Goal: Task Accomplishment & Management: Use online tool/utility

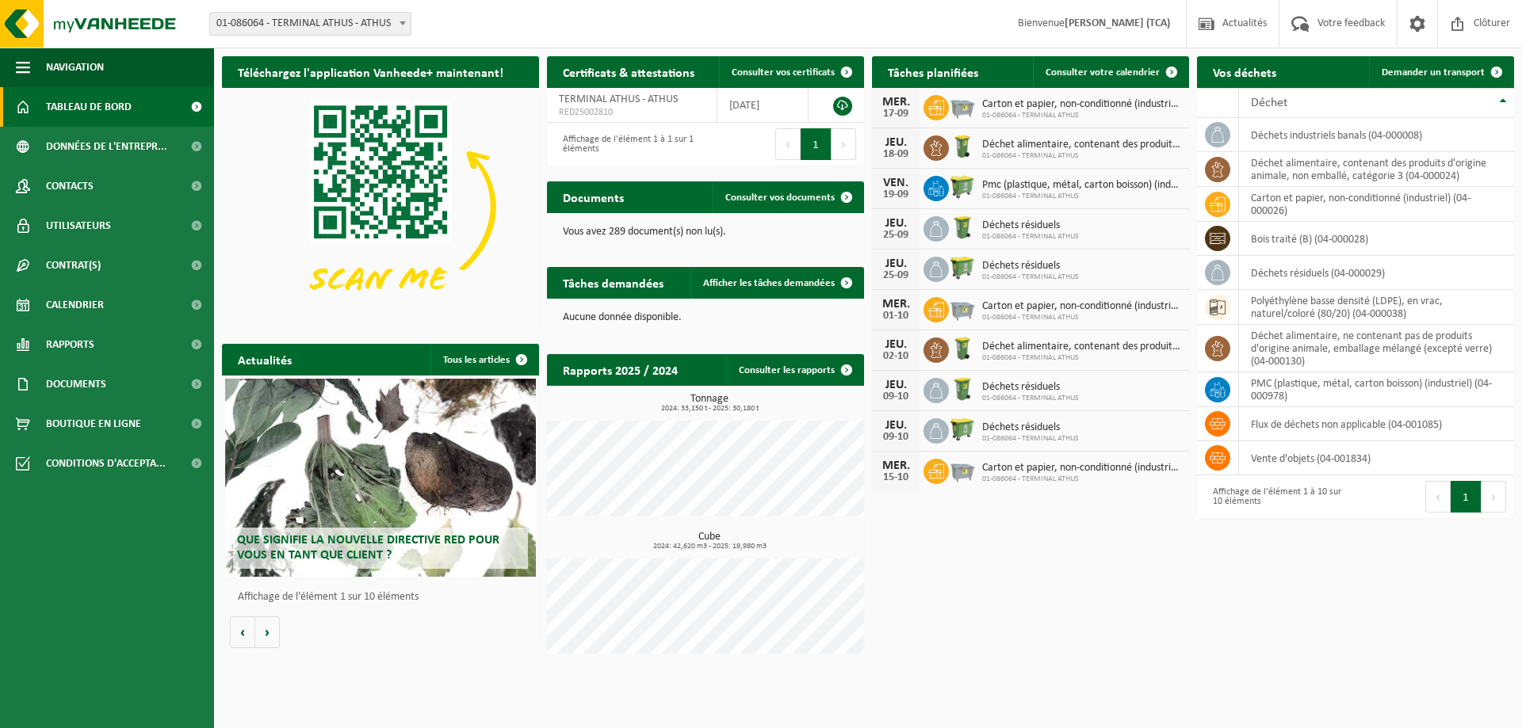
click at [1082, 103] on span "Carton et papier, non-conditionné (industriel)" at bounding box center [1081, 104] width 199 height 13
click at [1121, 78] on link "Consulter votre calendrier" at bounding box center [1110, 72] width 155 height 32
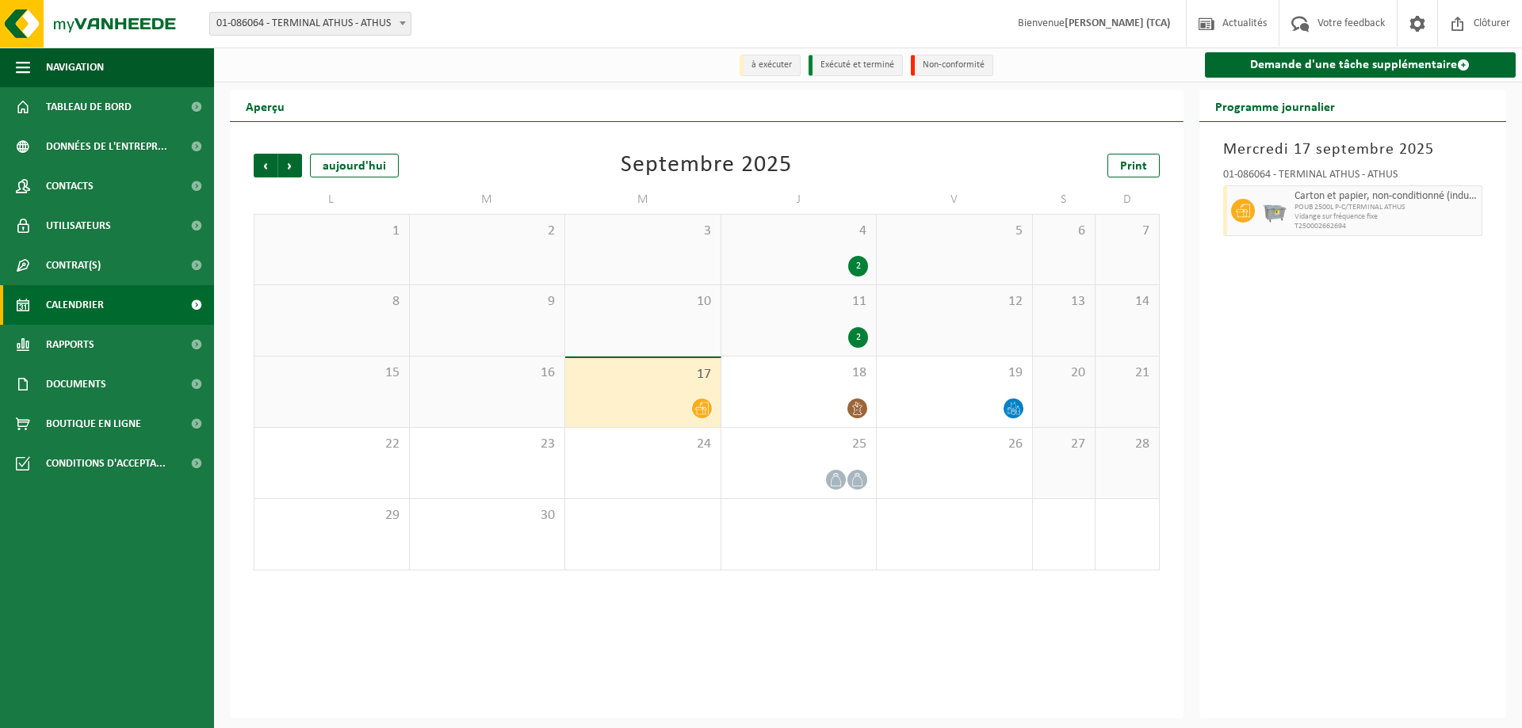
click at [706, 413] on icon at bounding box center [701, 408] width 13 height 13
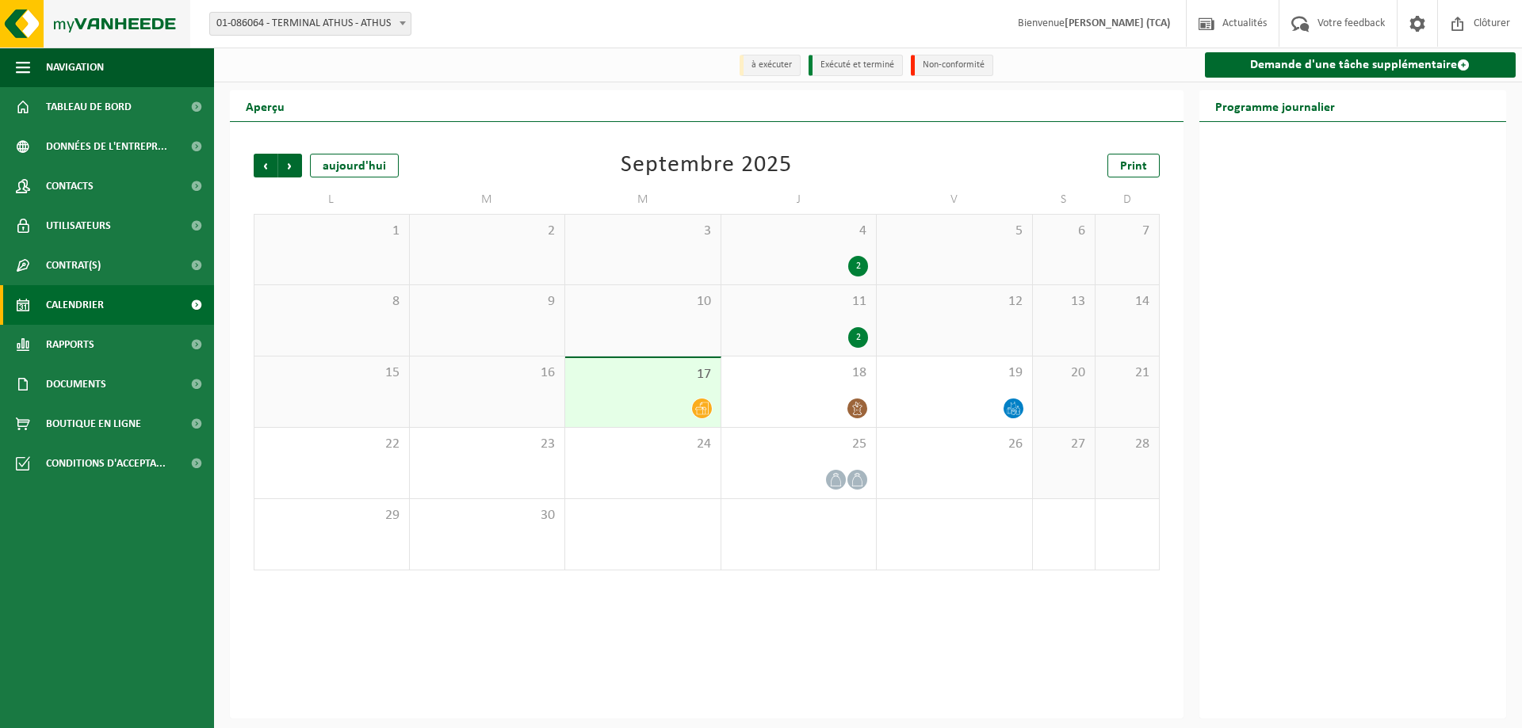
click at [111, 26] on img at bounding box center [95, 24] width 190 height 48
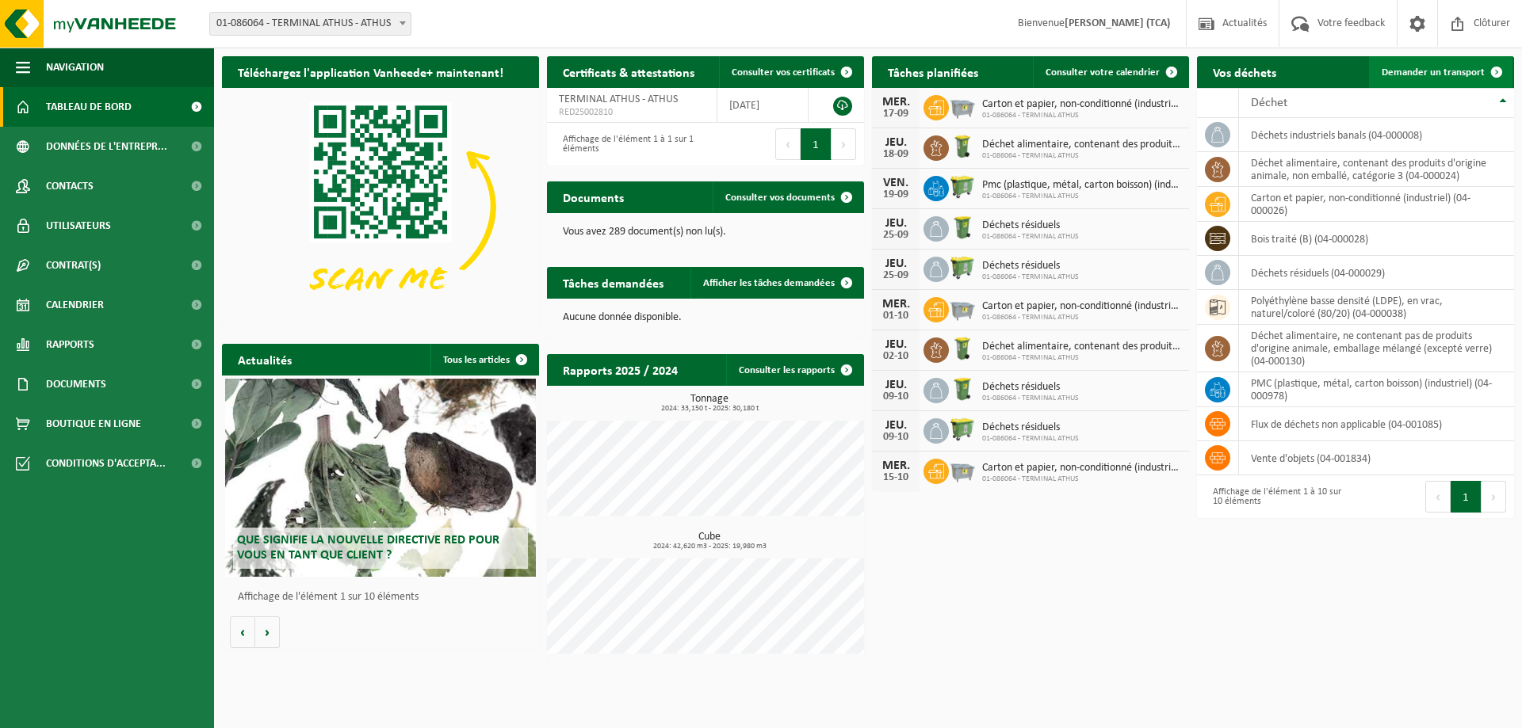
click at [1465, 81] on link "Demander un transport" at bounding box center [1440, 72] width 143 height 32
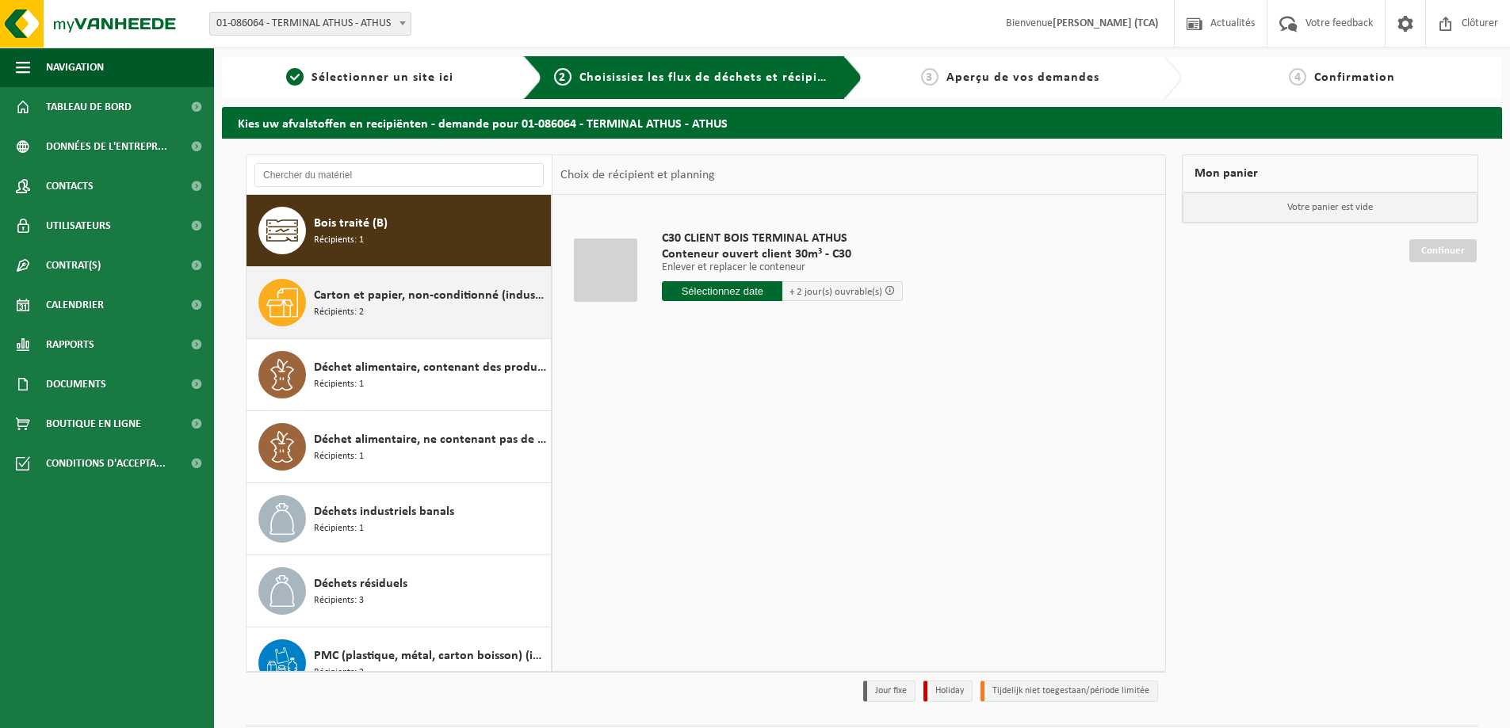
click at [449, 315] on div "Carton et papier, non-conditionné (industriel) Récipients: 2" at bounding box center [430, 303] width 233 height 48
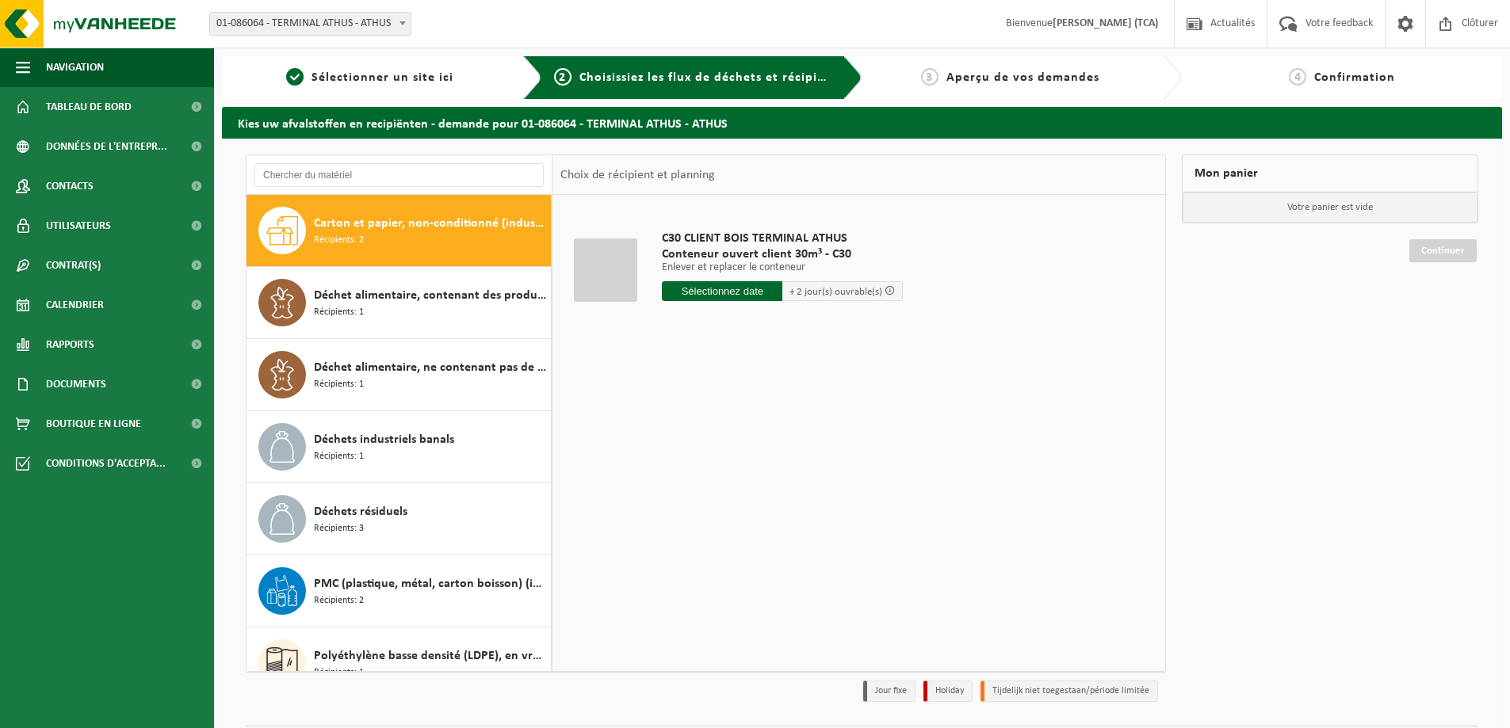
scroll to position [72, 0]
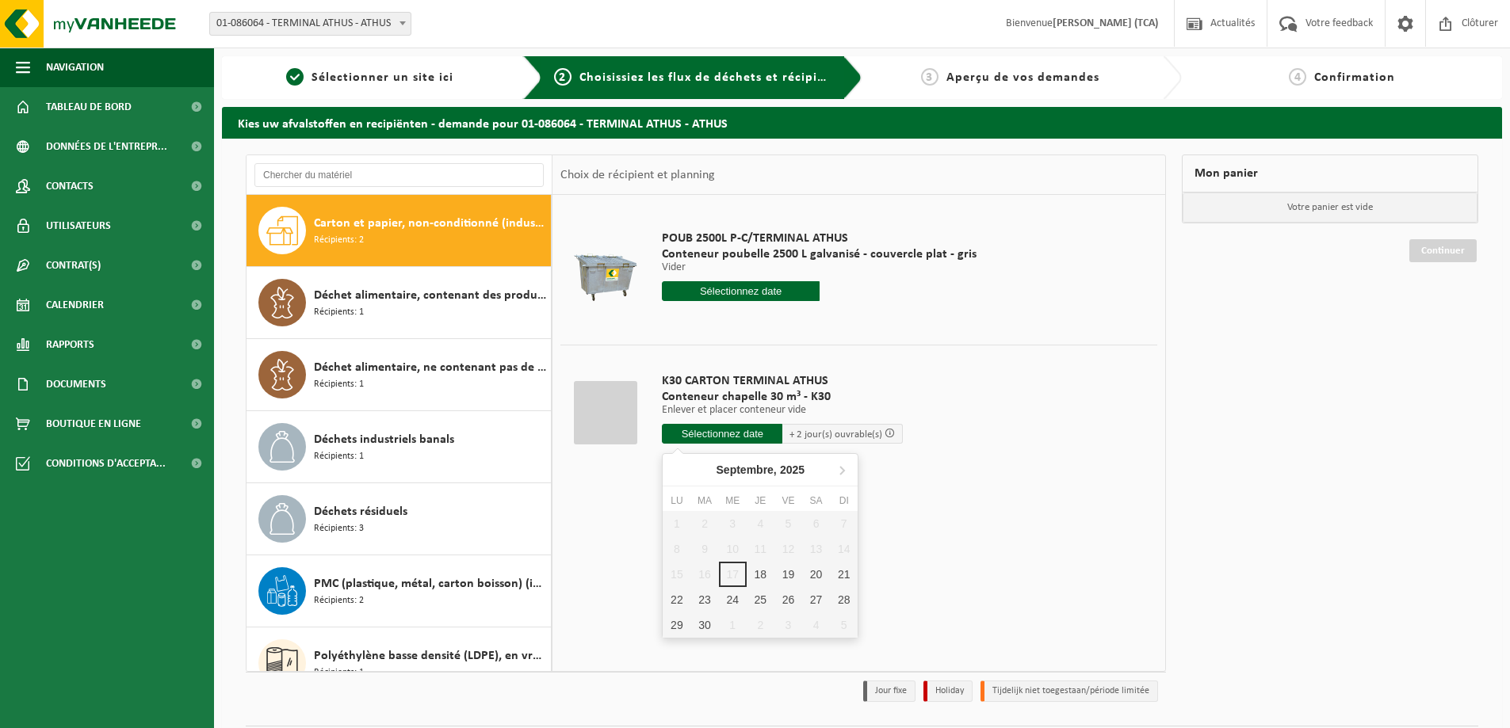
click at [740, 434] on input "text" at bounding box center [722, 434] width 120 height 20
click at [758, 574] on div "18" at bounding box center [761, 574] width 28 height 25
type input "à partir de 2025-09-18"
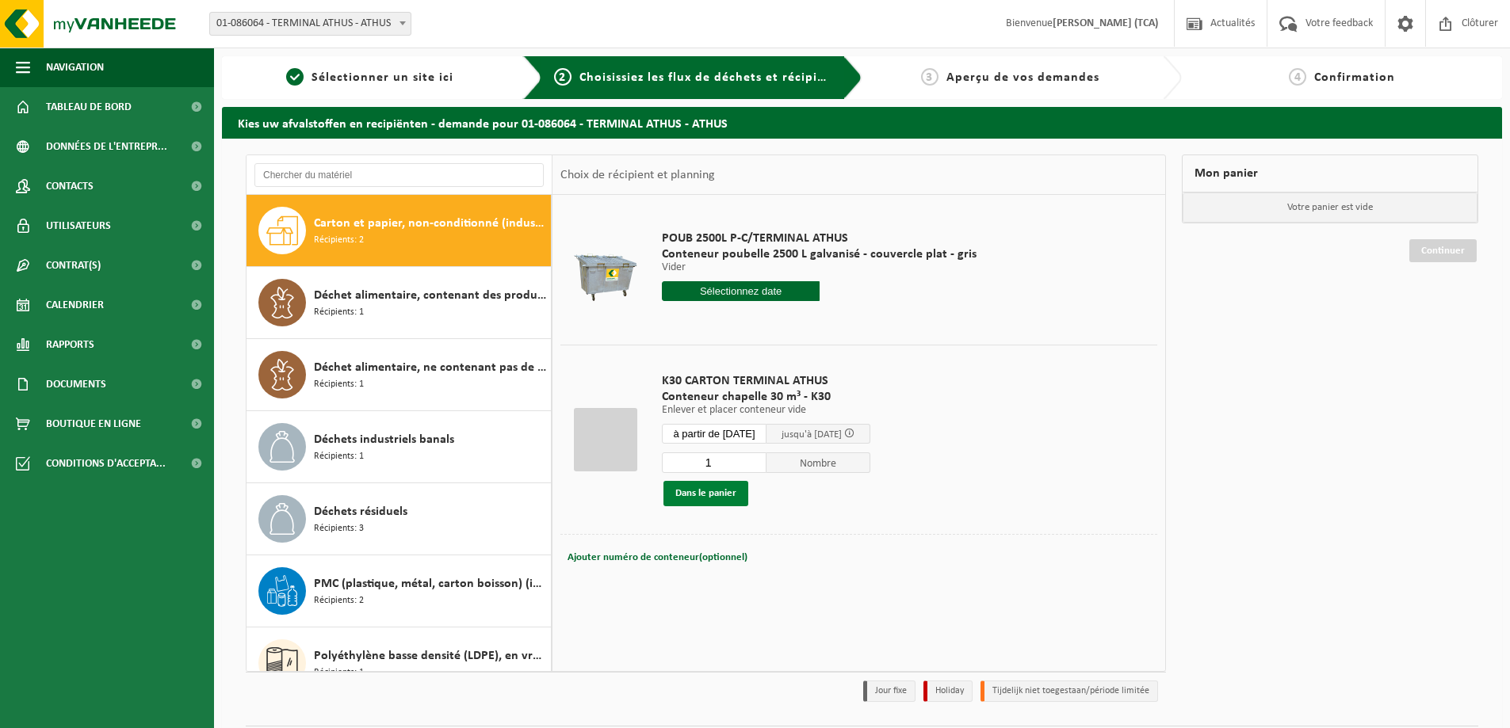
click at [728, 504] on button "Dans le panier" at bounding box center [705, 493] width 85 height 25
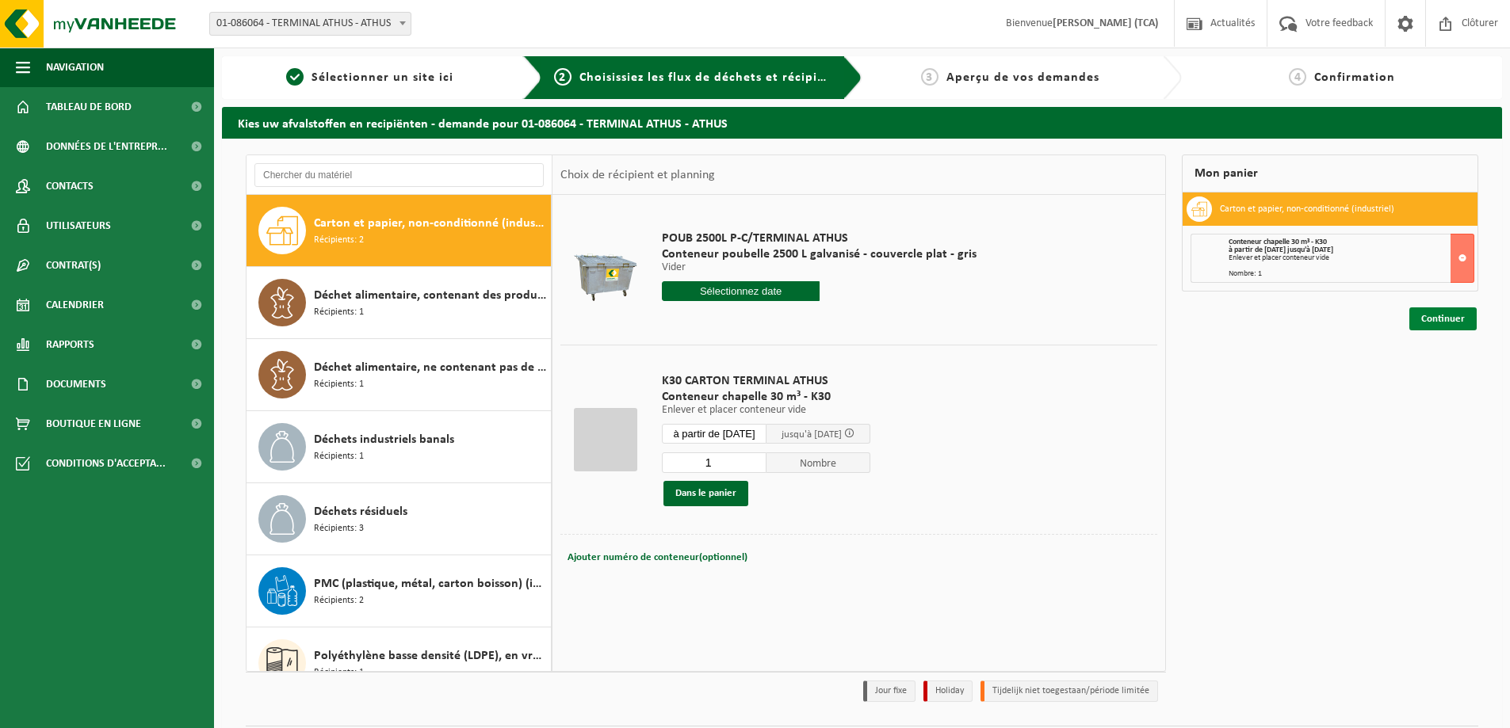
click at [1460, 322] on link "Continuer" at bounding box center [1442, 319] width 67 height 23
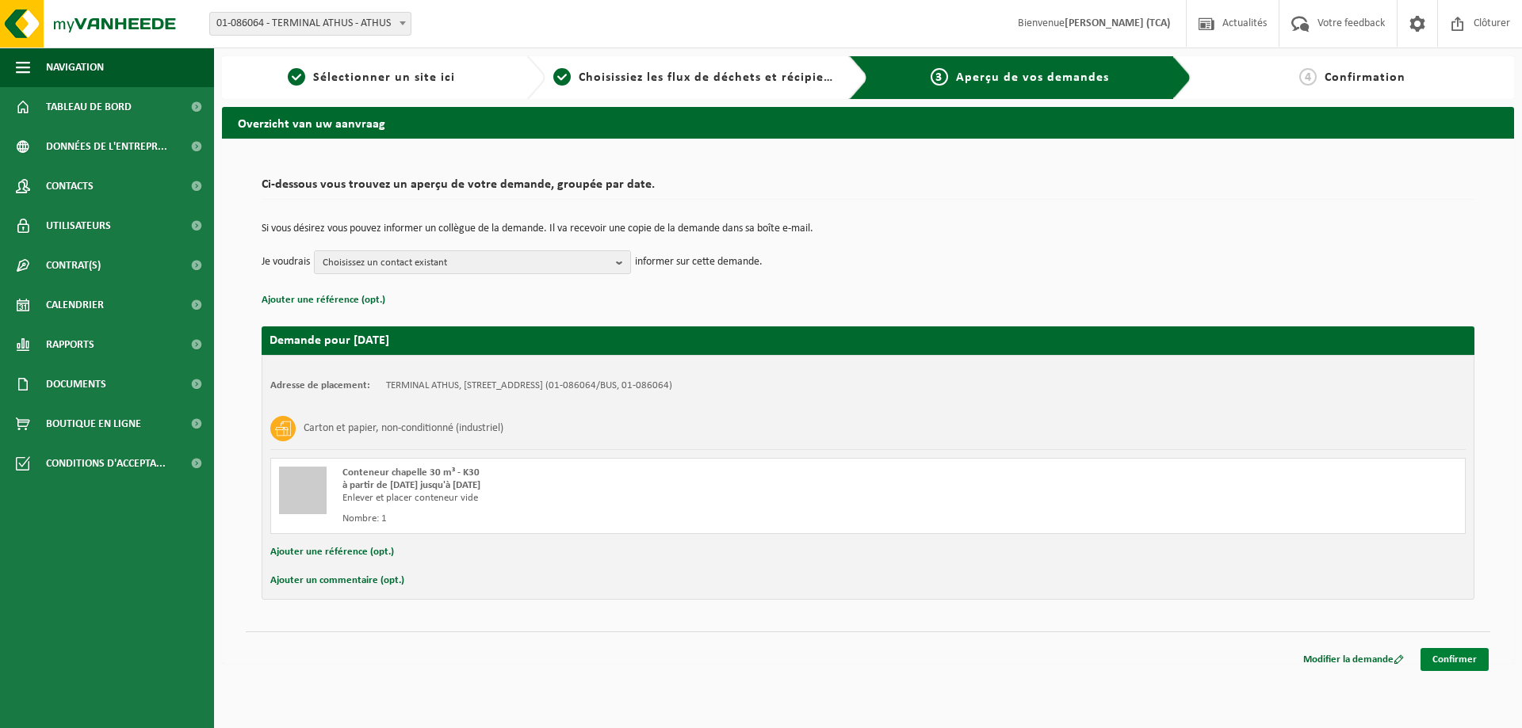
click at [1448, 652] on link "Confirmer" at bounding box center [1454, 659] width 68 height 23
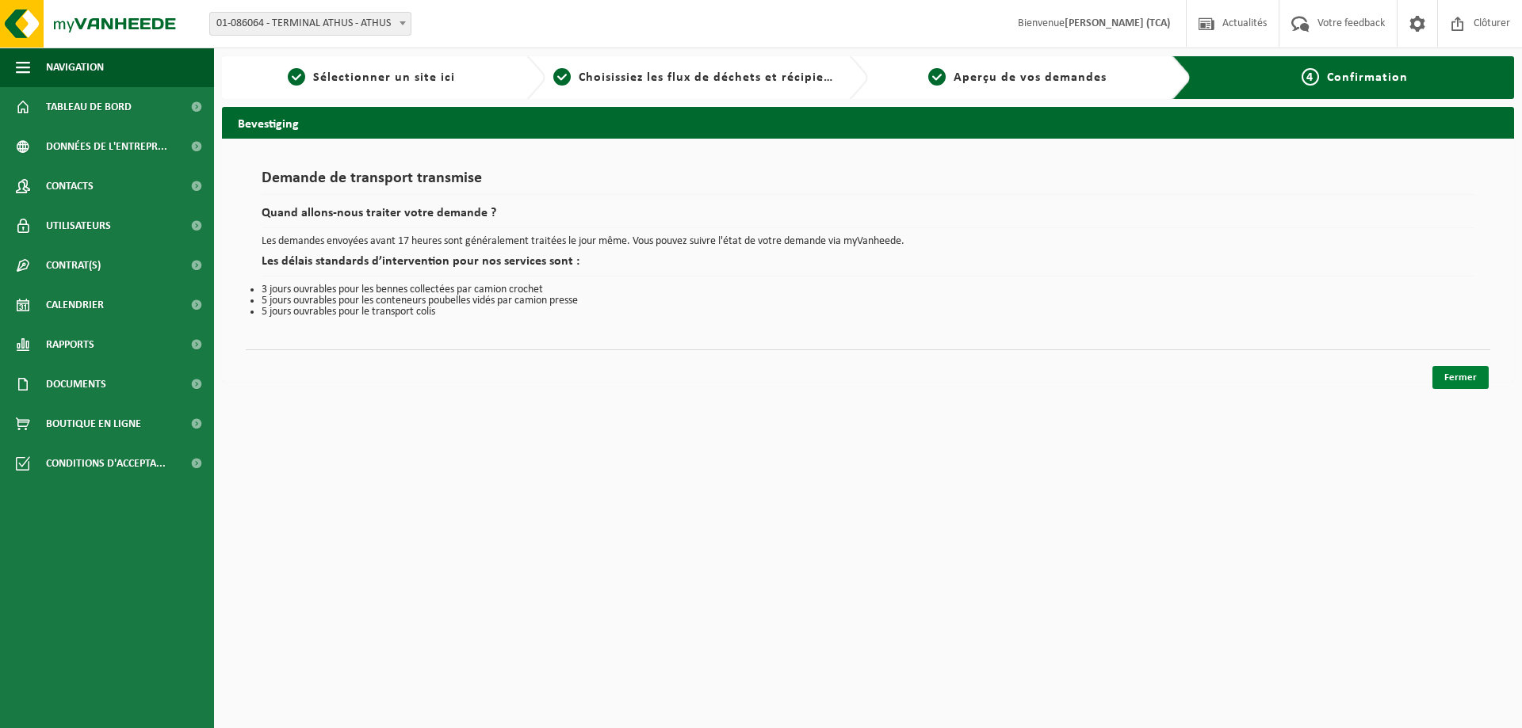
click at [1450, 370] on link "Fermer" at bounding box center [1460, 377] width 56 height 23
